Goal: Transaction & Acquisition: Purchase product/service

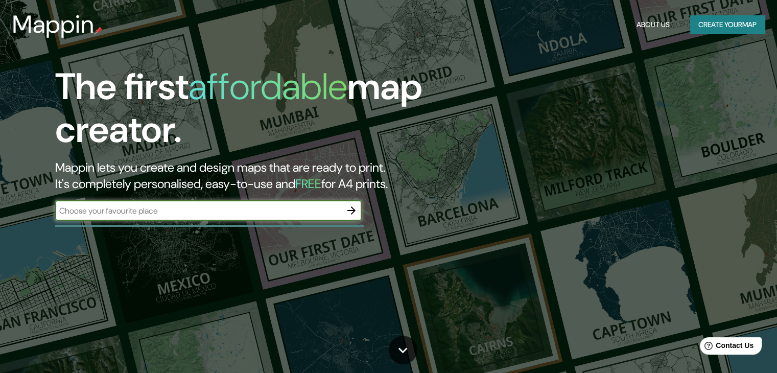
click at [732, 21] on button "Create your map" at bounding box center [727, 24] width 75 height 19
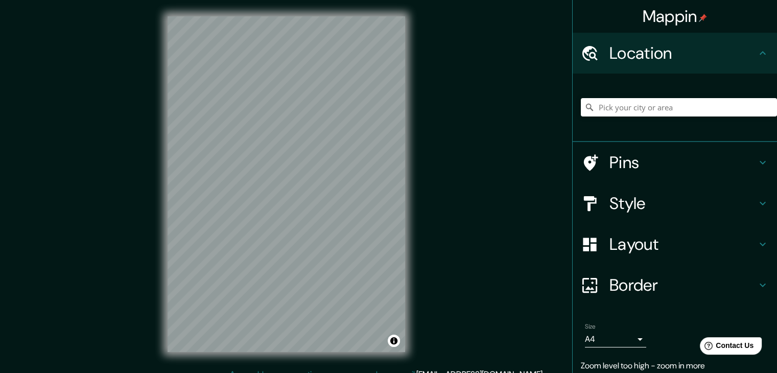
click at [429, 166] on div "Mappin Location Pins Style Layout Border Choose a border. Hint : you can make l…" at bounding box center [388, 192] width 777 height 385
click at [155, 225] on div "© Mapbox © OpenStreetMap Improve this map" at bounding box center [286, 184] width 270 height 368
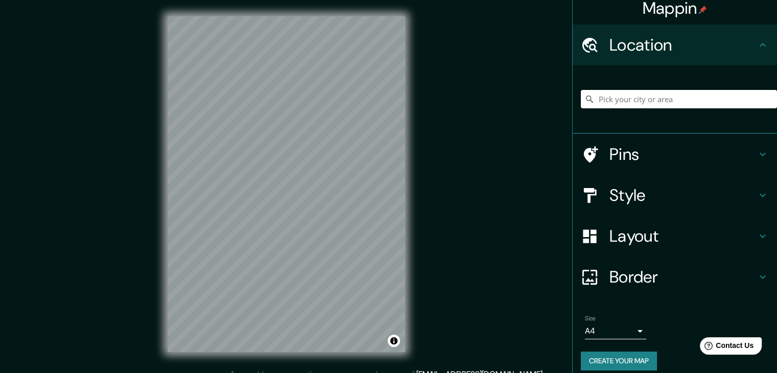
scroll to position [17, 0]
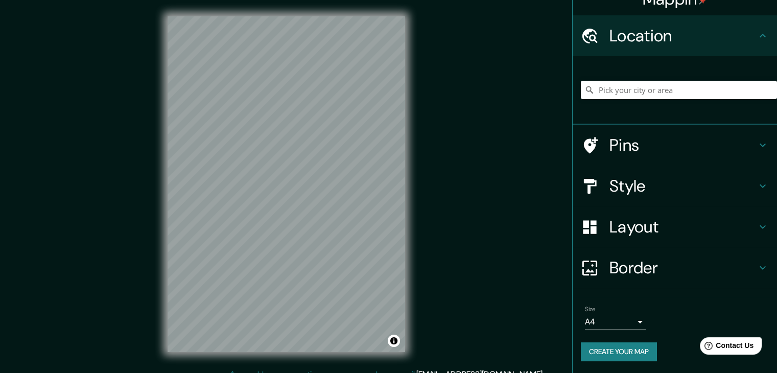
click at [709, 177] on h4 "Style" at bounding box center [683, 186] width 147 height 20
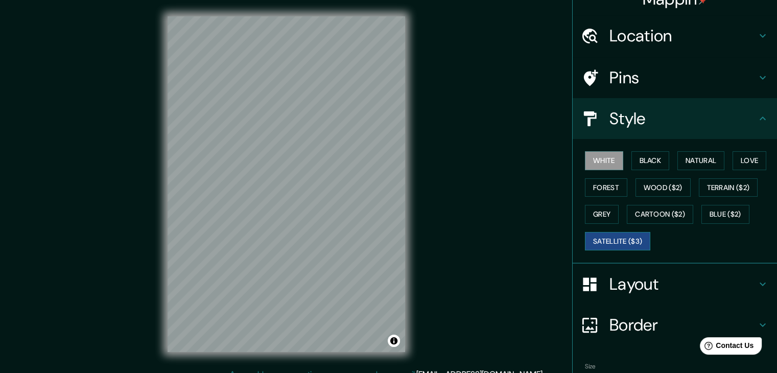
click at [613, 240] on button "Satellite ($3)" at bounding box center [617, 241] width 65 height 19
click at [601, 160] on button "White" at bounding box center [604, 160] width 38 height 19
click at [650, 152] on button "Black" at bounding box center [650, 160] width 38 height 19
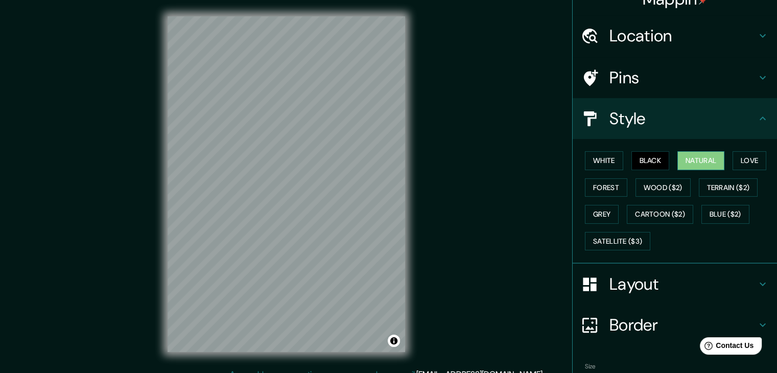
click at [704, 166] on button "Natural" at bounding box center [700, 160] width 47 height 19
click at [723, 157] on div "White Black Natural Love Forest Wood ($2) Terrain ($2) Grey Cartoon ($2) Blue (…" at bounding box center [679, 200] width 196 height 107
click at [736, 160] on button "Love" at bounding box center [750, 160] width 34 height 19
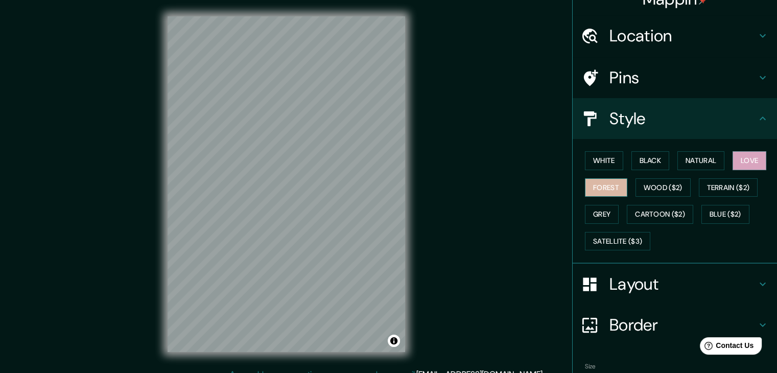
click at [599, 184] on button "Forest" at bounding box center [606, 187] width 42 height 19
click at [601, 144] on div "White Black Natural Love Forest Wood ($2) Terrain ($2) Grey Cartoon ($2) Blue (…" at bounding box center [675, 201] width 204 height 125
click at [597, 159] on button "White" at bounding box center [604, 160] width 38 height 19
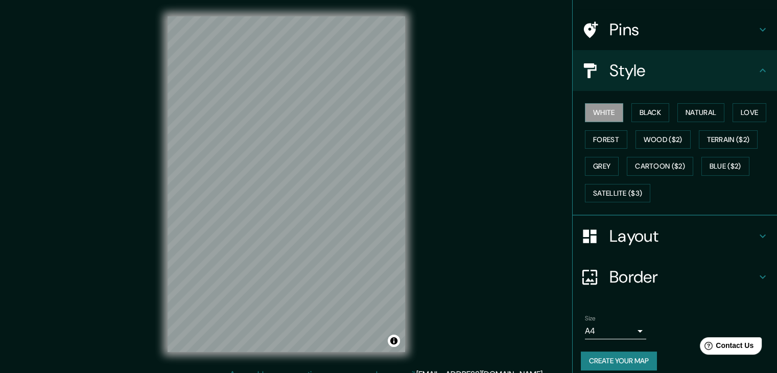
scroll to position [74, 0]
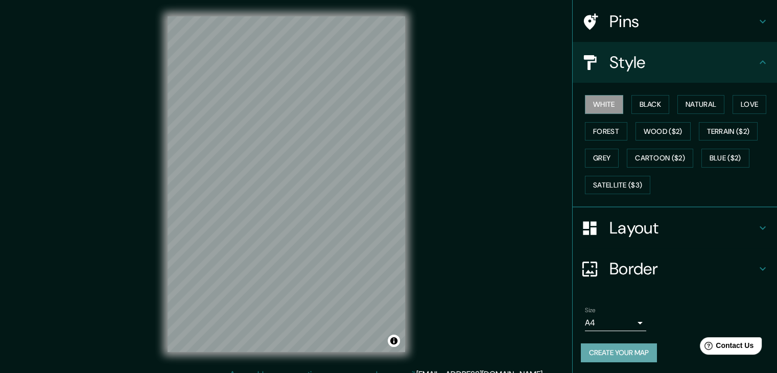
click at [634, 348] on button "Create your map" at bounding box center [619, 352] width 76 height 19
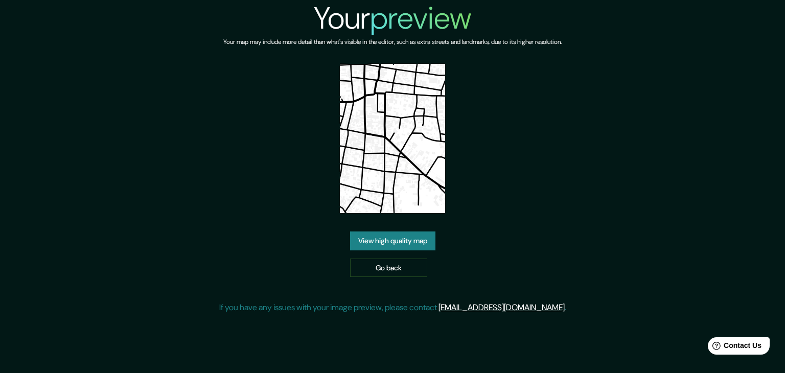
click at [403, 231] on link "View high quality map" at bounding box center [392, 240] width 85 height 19
